Goal: Task Accomplishment & Management: Use online tool/utility

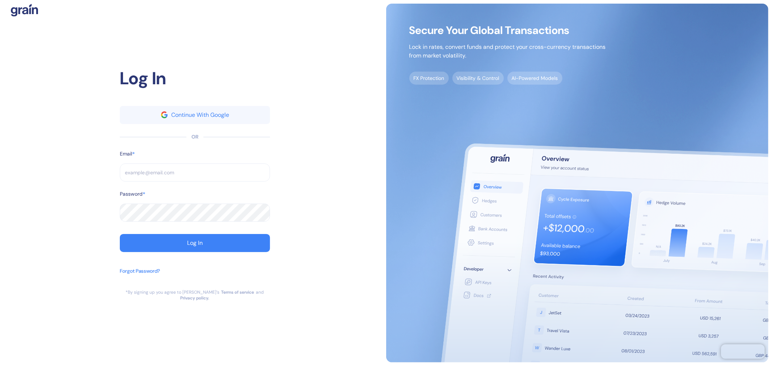
click at [165, 179] on input "text" at bounding box center [195, 173] width 150 height 18
paste input "[EMAIL_ADDRESS][DOMAIN_NAME]"
type input "[EMAIL_ADDRESS][DOMAIN_NAME]"
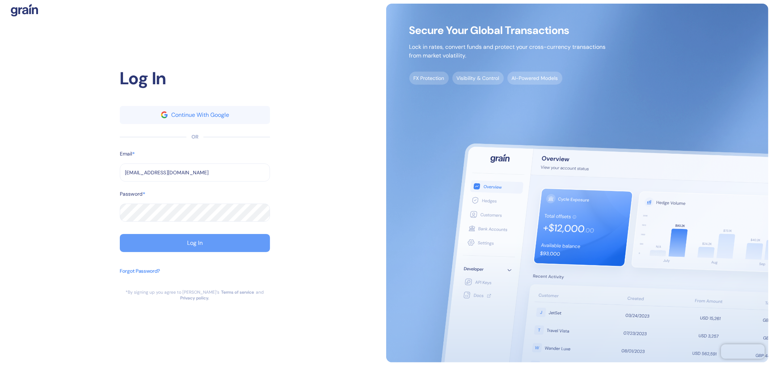
click at [219, 243] on button "Log In" at bounding box center [195, 243] width 150 height 18
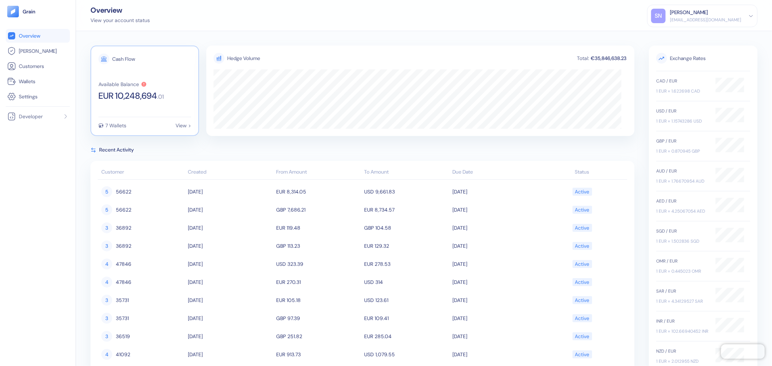
click at [171, 102] on div "Cash Flow Available Balance EUR 10,248,694 . 01 7 Wallets View >" at bounding box center [145, 91] width 109 height 91
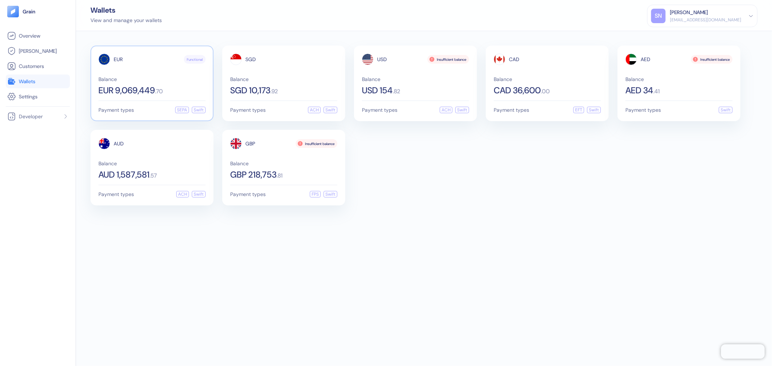
click at [178, 88] on div "EUR 9,069,449 . 70" at bounding box center [151, 90] width 107 height 9
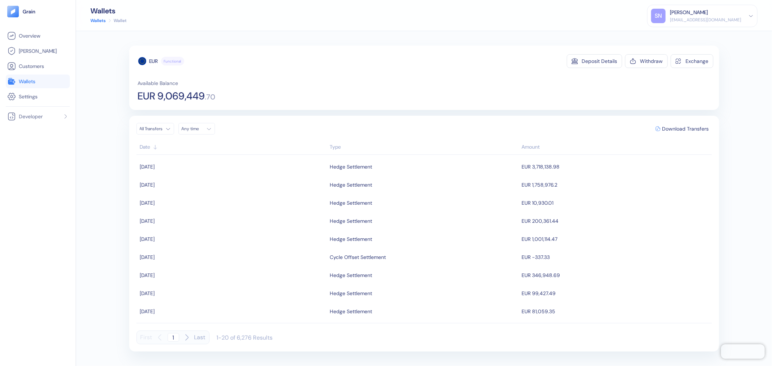
click at [33, 85] on link "Wallets" at bounding box center [37, 81] width 61 height 9
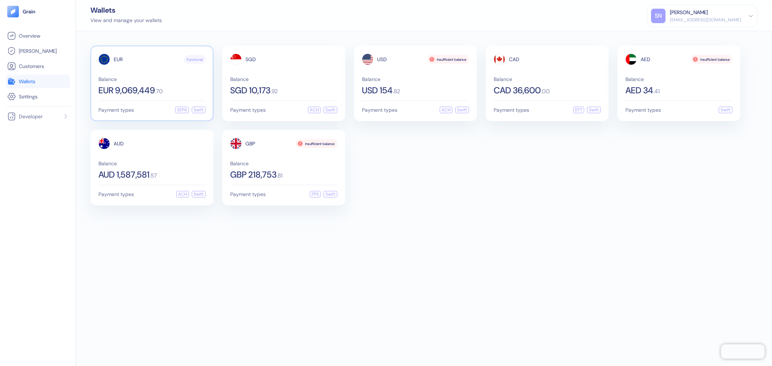
click at [175, 88] on div "EUR 9,069,449 . 70" at bounding box center [151, 90] width 107 height 9
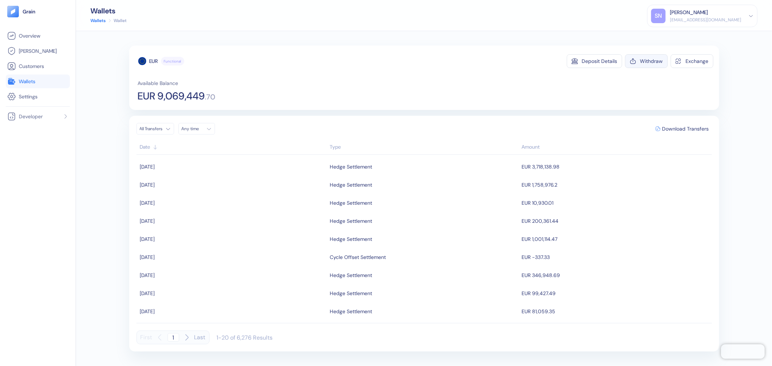
click at [642, 64] on div "Withdraw" at bounding box center [651, 61] width 23 height 5
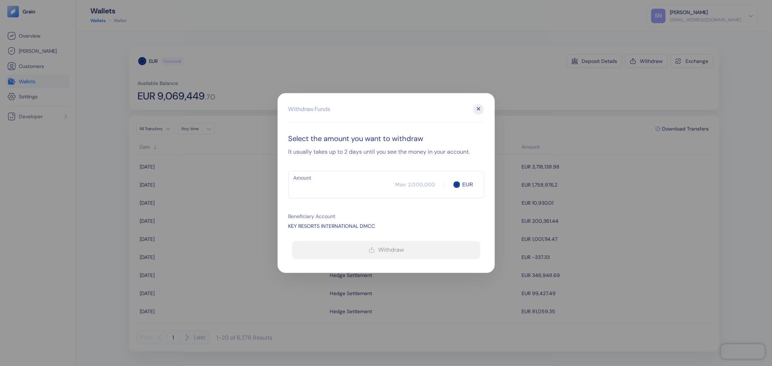
click at [344, 180] on input "Amount" at bounding box center [342, 185] width 107 height 18
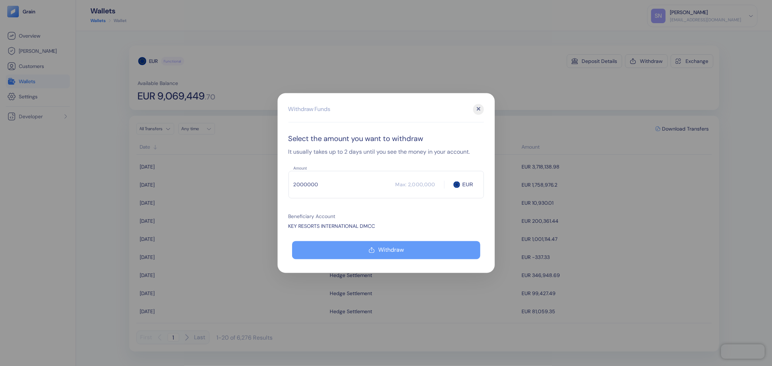
type input "2000000"
click at [395, 248] on div "Withdraw" at bounding box center [392, 251] width 26 height 6
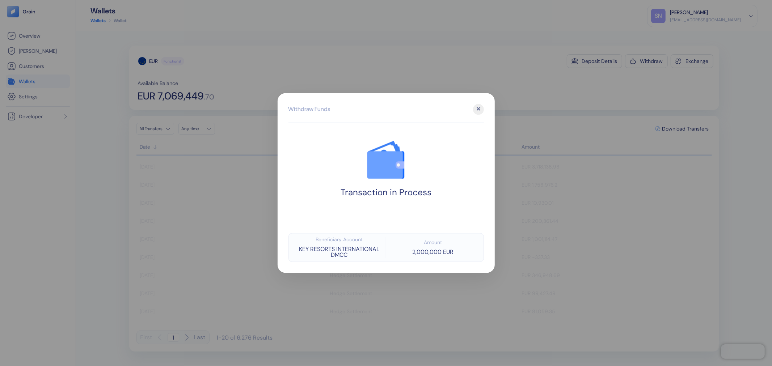
click at [642, 63] on div at bounding box center [386, 183] width 772 height 366
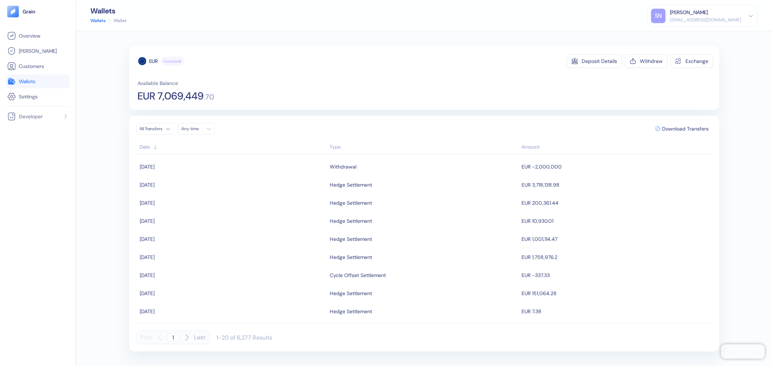
click at [642, 63] on div "Withdraw" at bounding box center [651, 61] width 23 height 5
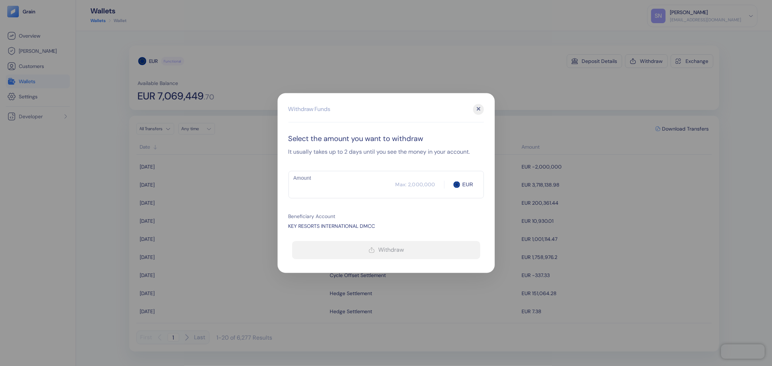
click at [346, 180] on input "Amount" at bounding box center [342, 185] width 107 height 18
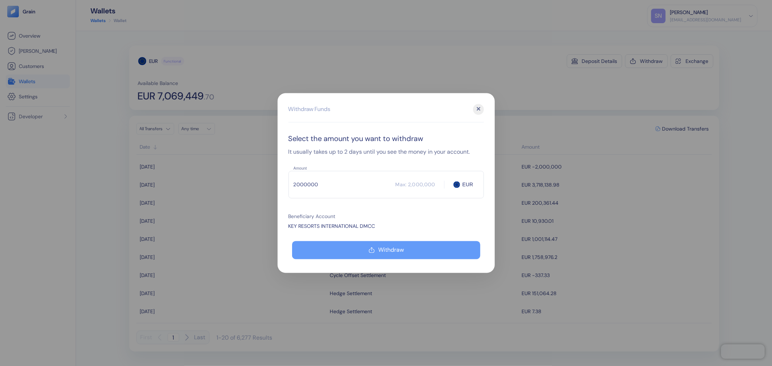
type input "2000000"
click at [392, 251] on div "Withdraw" at bounding box center [392, 251] width 26 height 6
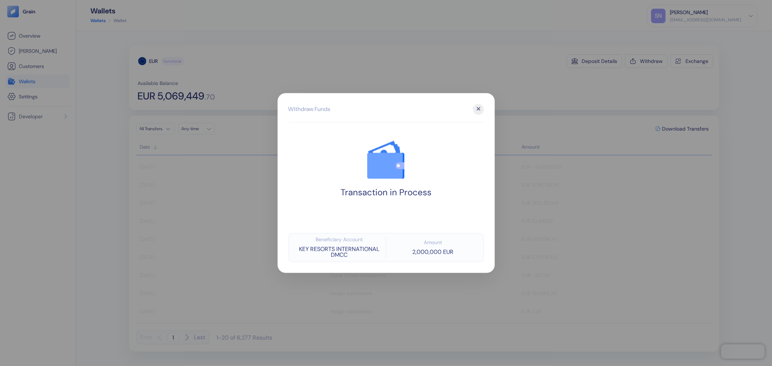
click at [609, 85] on div at bounding box center [386, 183] width 772 height 366
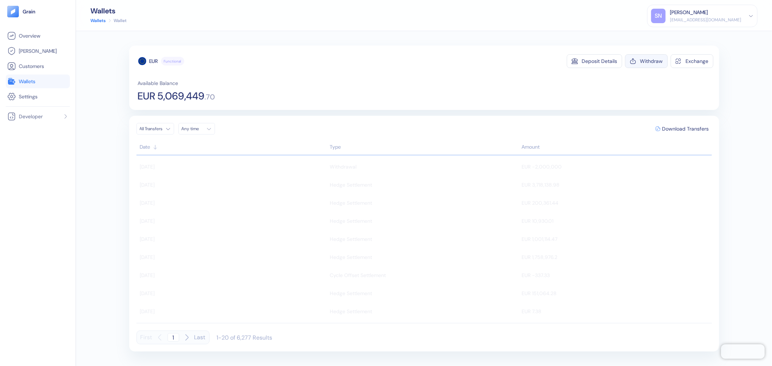
click at [645, 62] on div "Withdraw" at bounding box center [651, 61] width 23 height 5
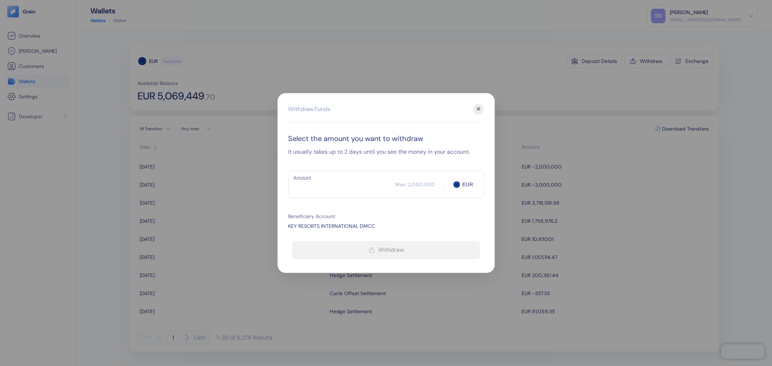
click at [320, 184] on input "Amount" at bounding box center [342, 185] width 107 height 18
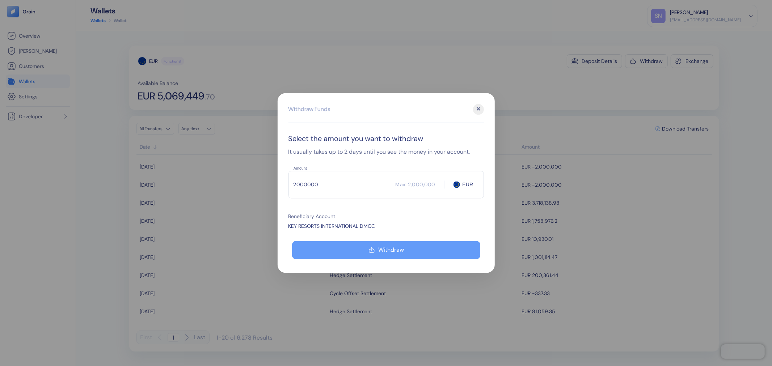
type input "2000000"
click at [369, 244] on button "Withdraw" at bounding box center [386, 250] width 188 height 18
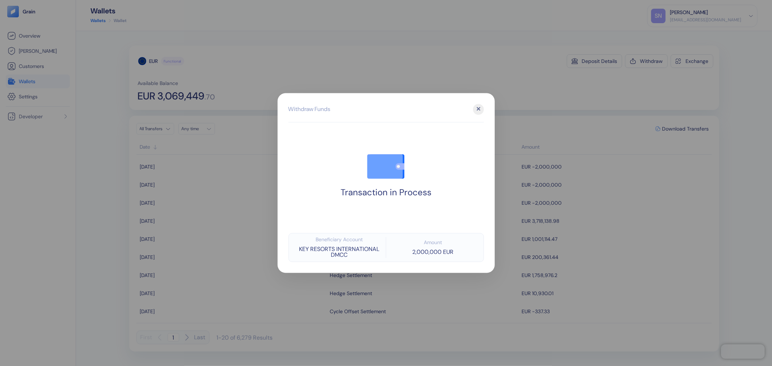
click at [563, 104] on div at bounding box center [386, 183] width 772 height 366
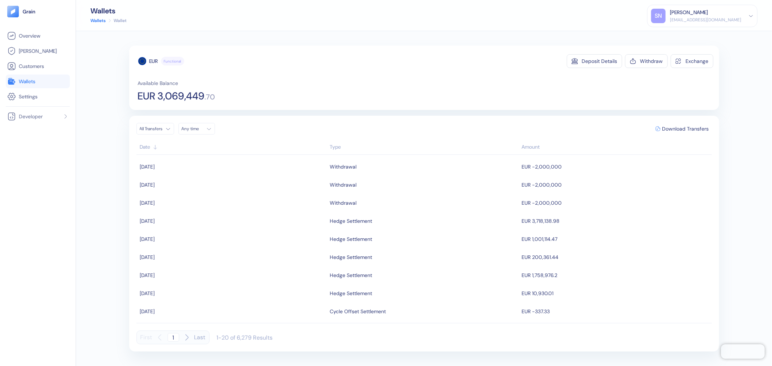
click at [45, 77] on link "Wallets" at bounding box center [37, 81] width 61 height 9
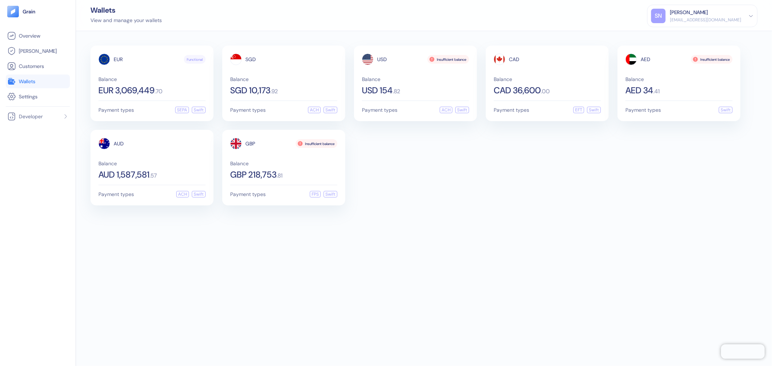
click at [505, 186] on div "EUR Functional Balance EUR 3,069,449 . 70 Payment types SEPA Swift SGD Balance …" at bounding box center [424, 126] width 667 height 160
click at [542, 231] on div "EUR Functional Balance EUR 3,069,449 . 70 Payment types SEPA Swift SGD Balance …" at bounding box center [424, 198] width 696 height 335
click at [54, 77] on link "Wallets" at bounding box center [37, 81] width 61 height 9
click at [462, 66] on div "USD Insufficient balance Balance USD 154 . 82" at bounding box center [415, 74] width 107 height 41
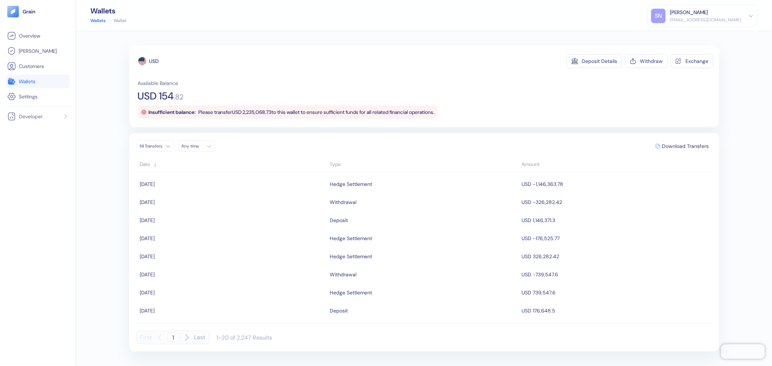
click at [28, 85] on span "Wallets" at bounding box center [27, 81] width 17 height 7
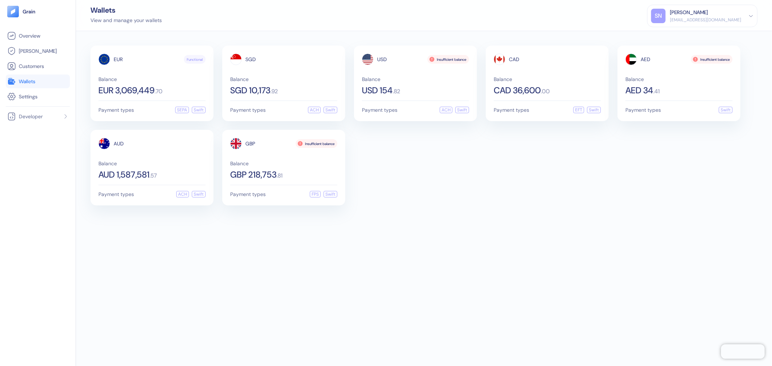
click at [483, 164] on div "EUR Functional Balance EUR 3,069,449 . 70 Payment types SEPA Swift SGD Balance …" at bounding box center [424, 126] width 667 height 160
click at [46, 85] on link "Wallets" at bounding box center [37, 81] width 61 height 9
click at [38, 39] on span "Overview" at bounding box center [29, 35] width 21 height 7
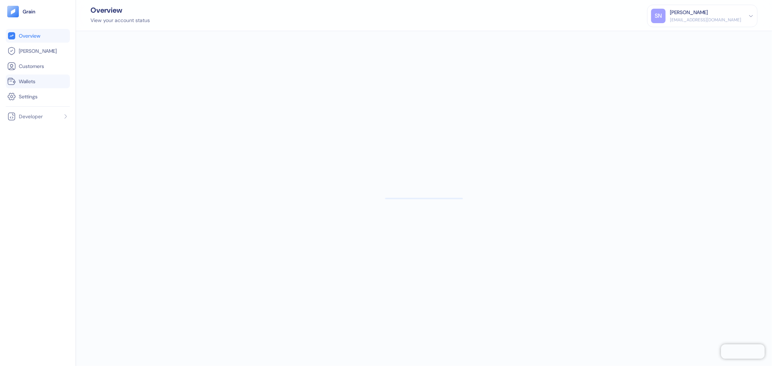
click at [37, 77] on link "Wallets" at bounding box center [37, 81] width 61 height 9
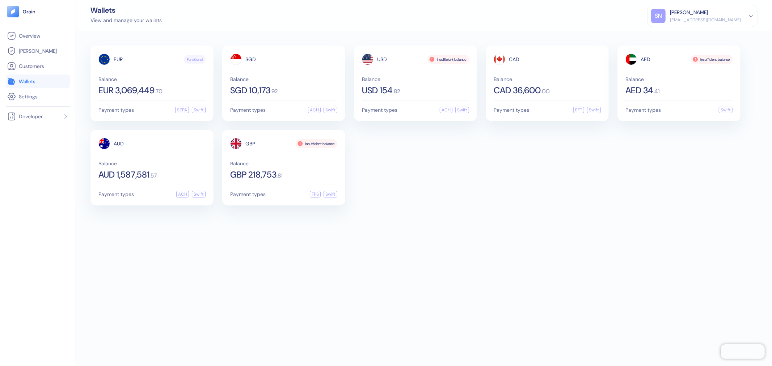
click at [501, 193] on div "EUR Functional Balance EUR 3,069,449 . 70 Payment types SEPA Swift SGD Balance …" at bounding box center [424, 126] width 667 height 160
